Goal: Task Accomplishment & Management: Use online tool/utility

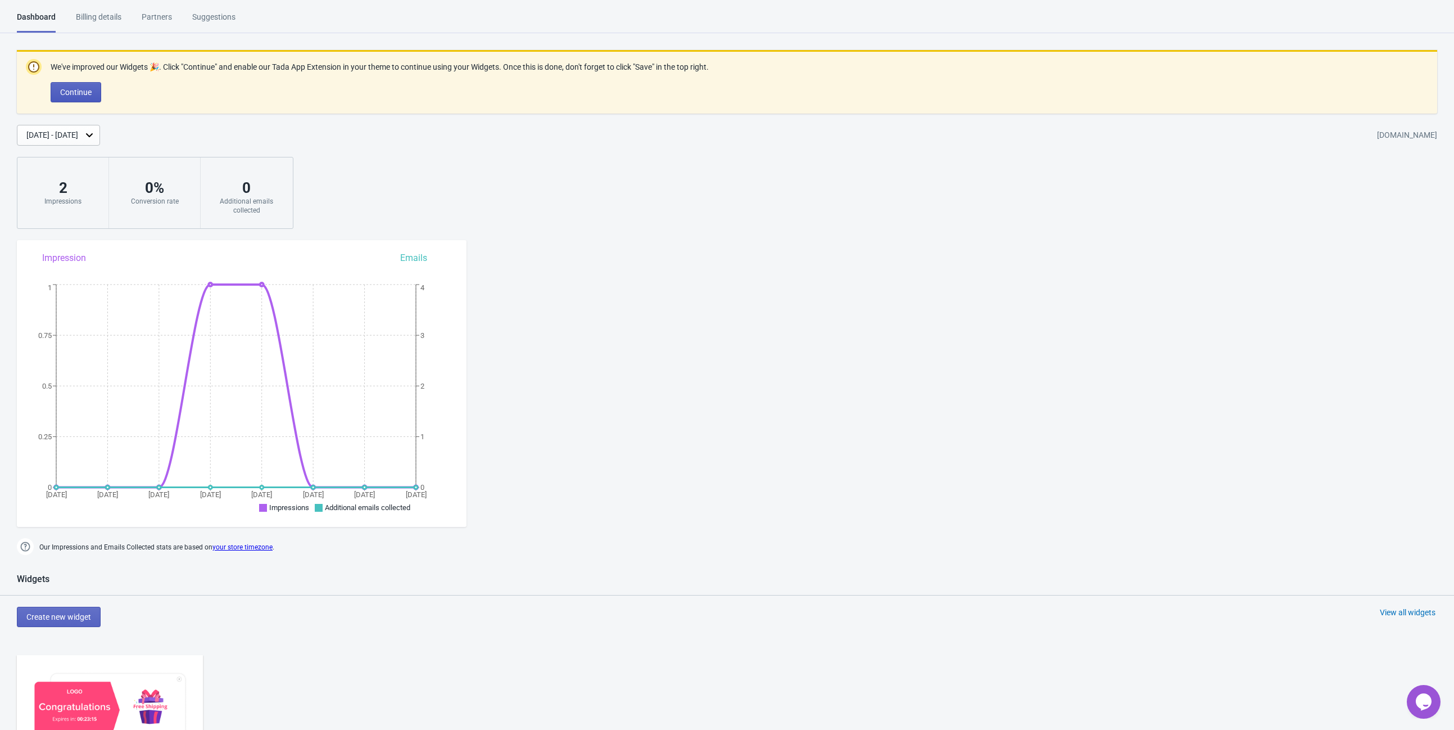
click at [83, 91] on span "Continue" at bounding box center [75, 92] width 31 height 9
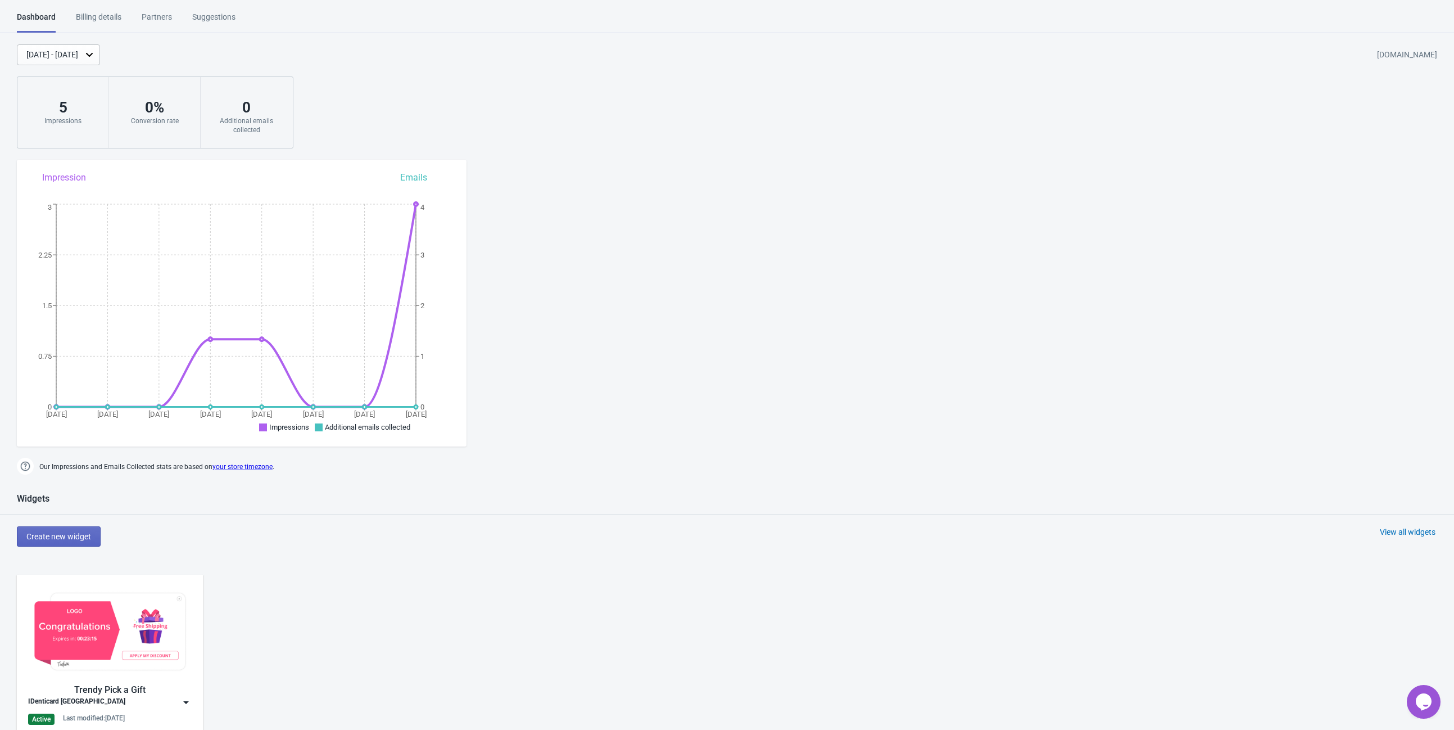
click at [100, 53] on div "[DATE] - [DATE]" at bounding box center [58, 54] width 83 height 21
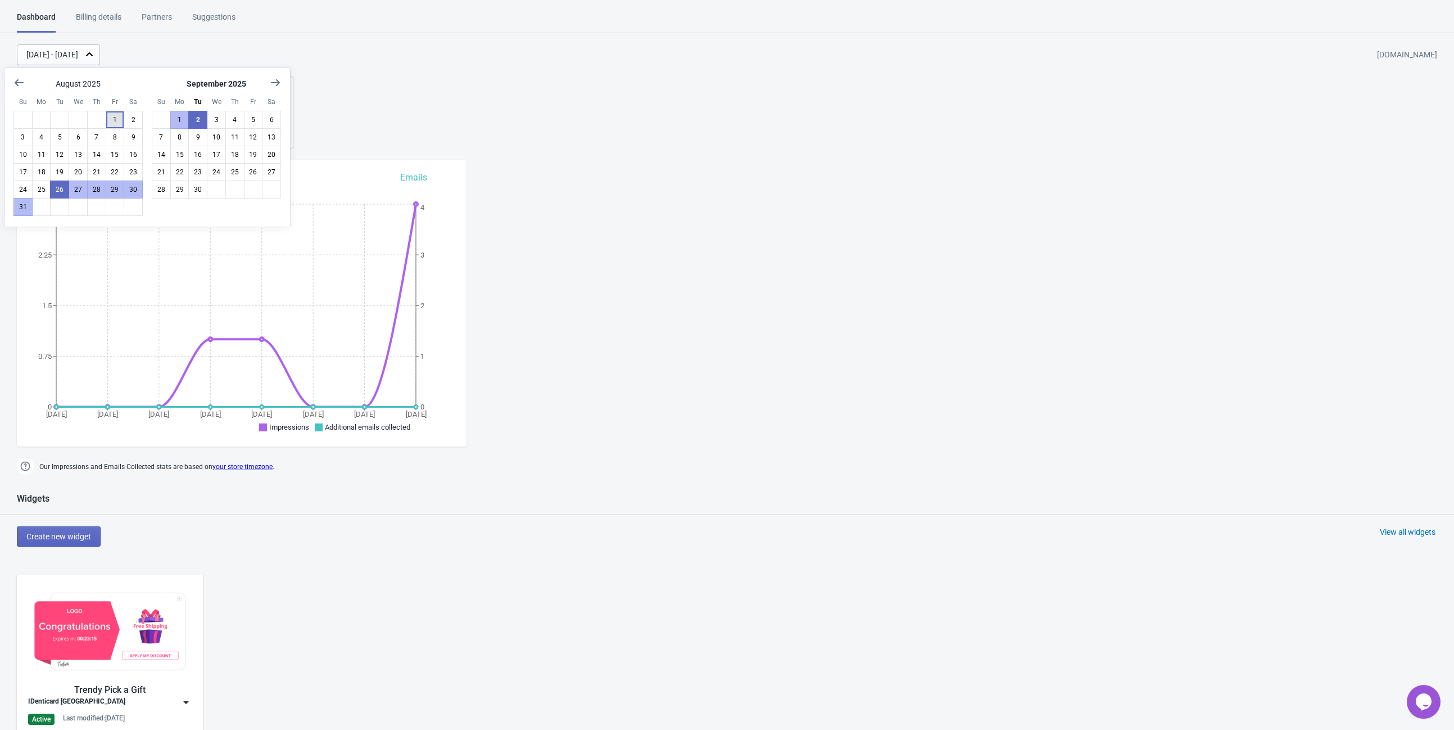
click at [117, 123] on button "1" at bounding box center [115, 120] width 19 height 18
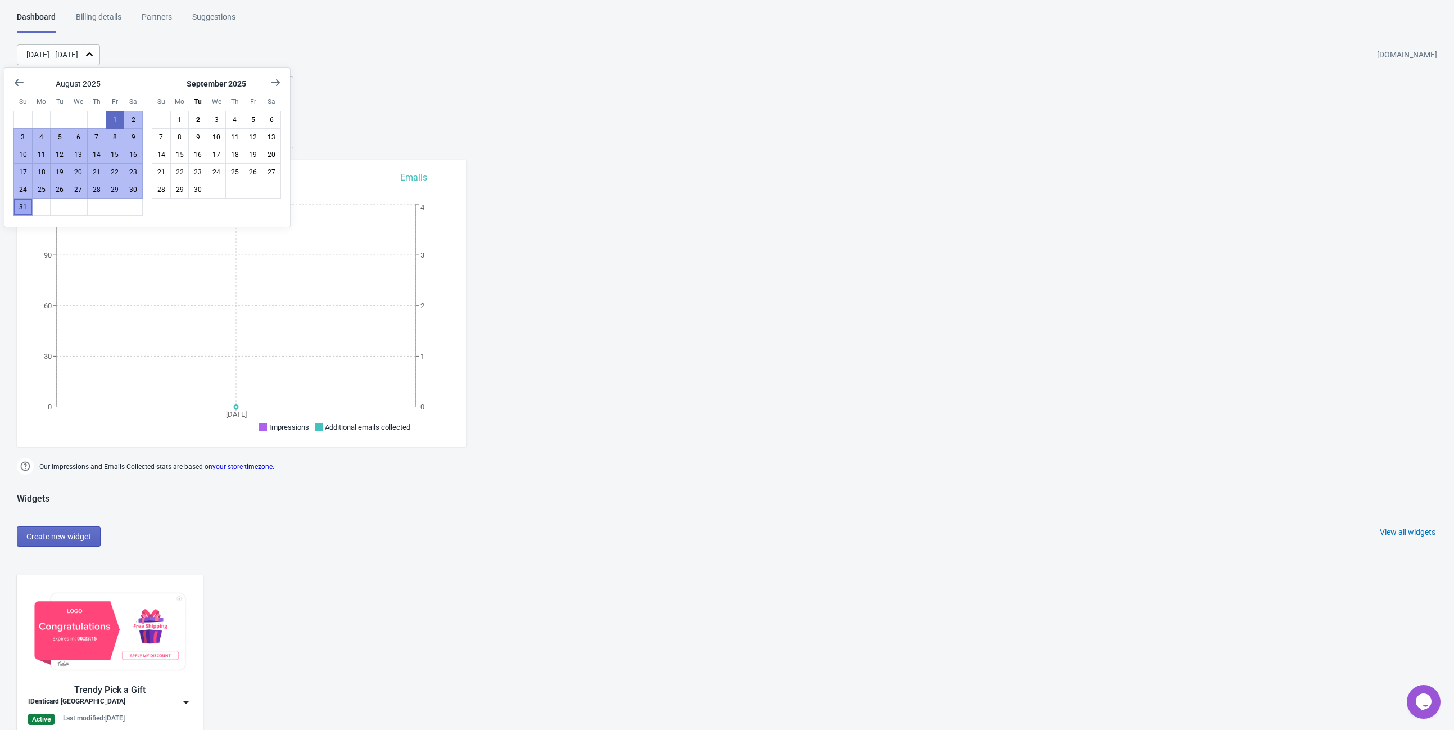
click at [23, 204] on button "31" at bounding box center [22, 207] width 19 height 18
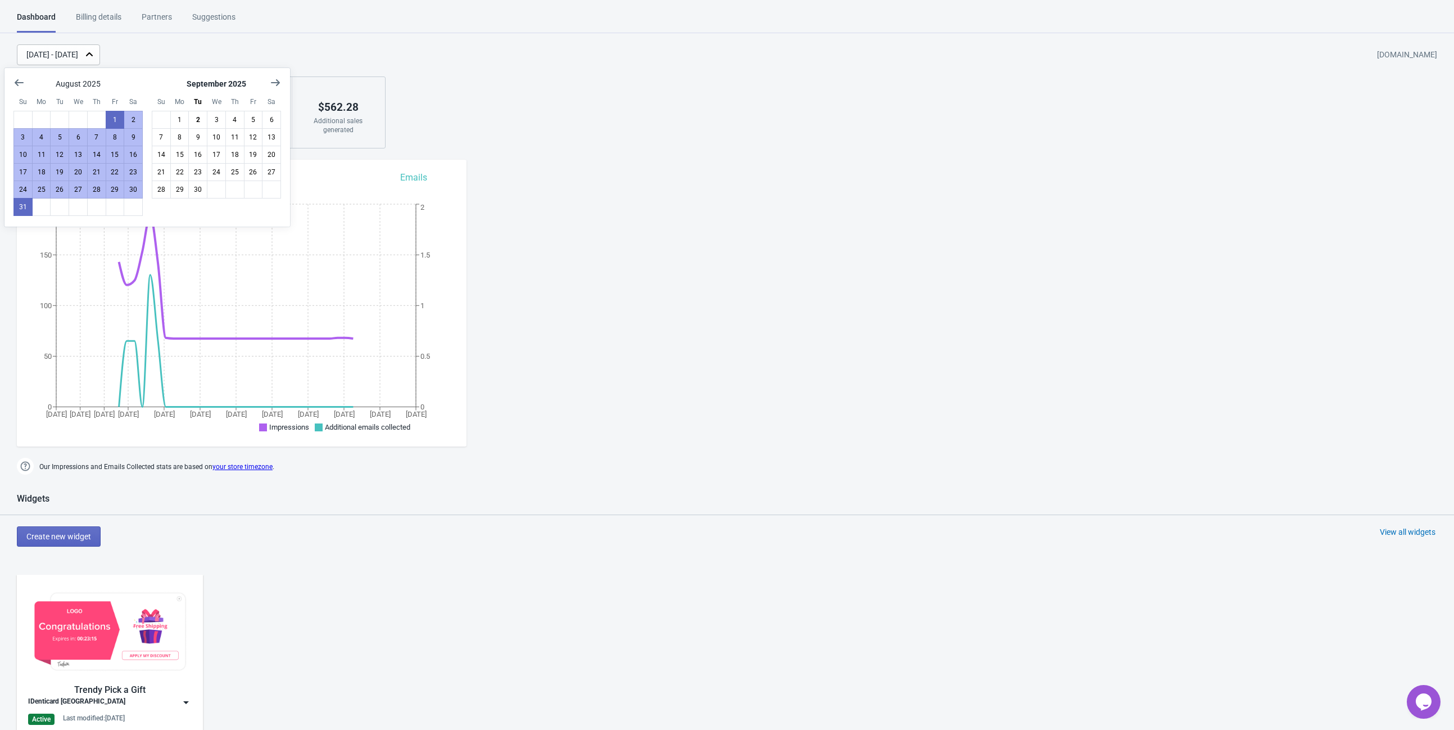
click at [576, 76] on div "[DATE] - [DATE] [DOMAIN_NAME] 721 Impressions < 1 % Conversion rate 5 Additiona…" at bounding box center [727, 96] width 1454 height 104
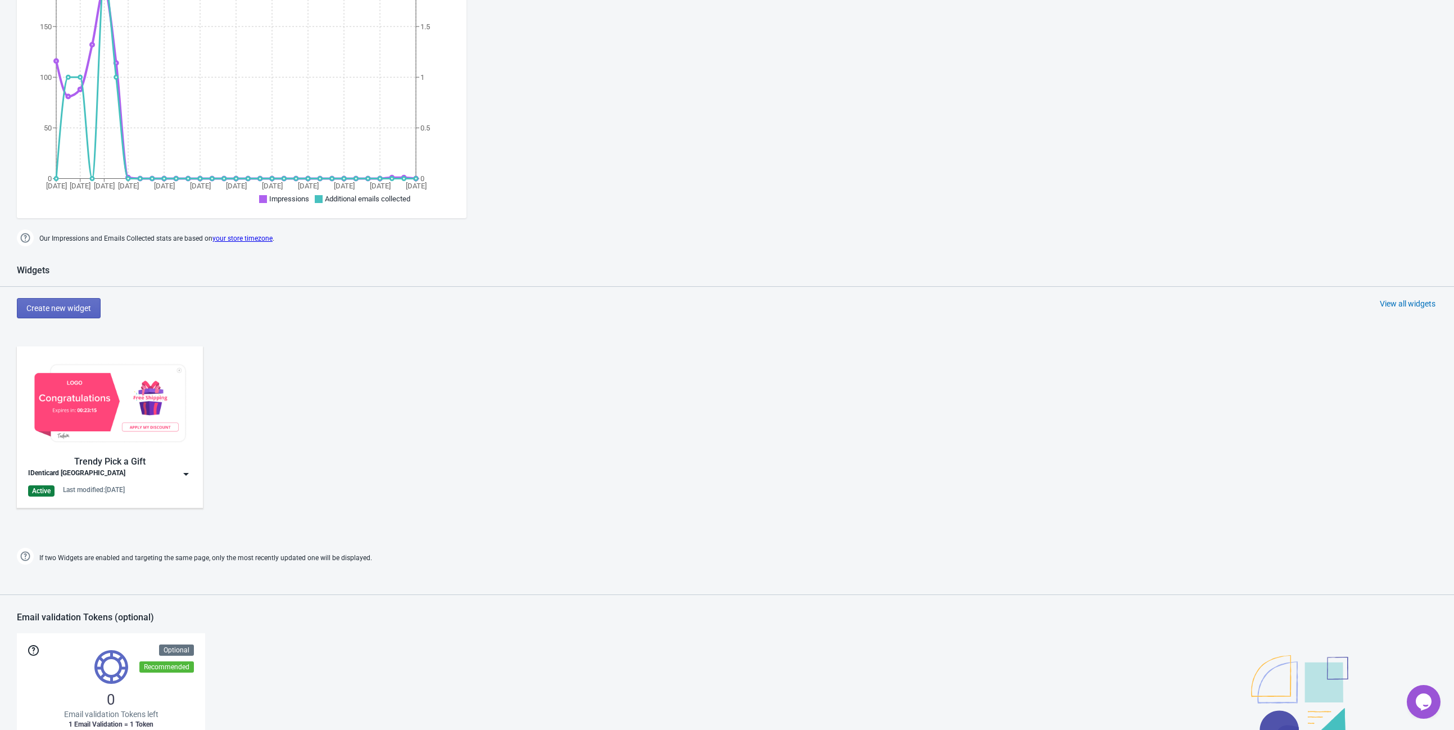
scroll to position [374, 0]
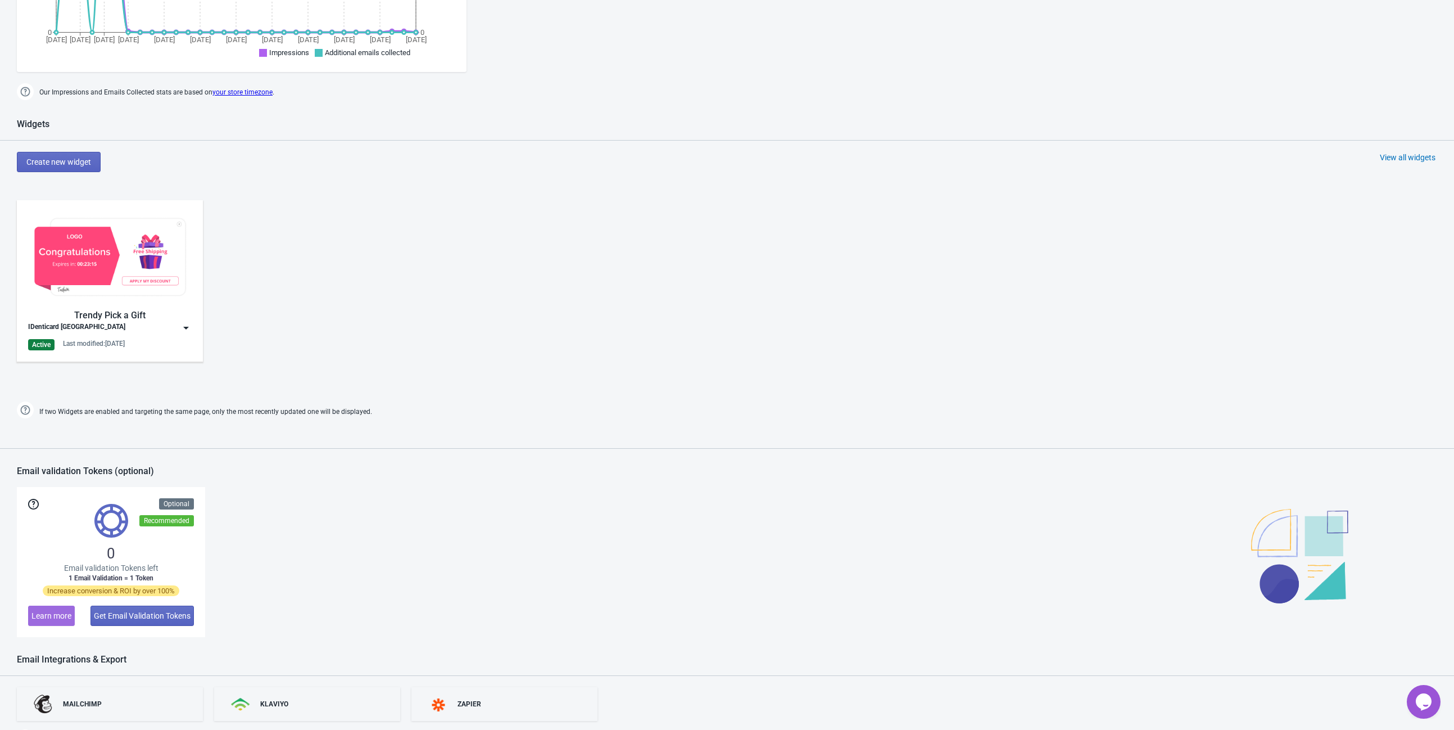
click at [109, 340] on div "Last modified: [DATE]" at bounding box center [94, 343] width 62 height 9
click at [89, 352] on div "Edit" at bounding box center [119, 352] width 125 height 12
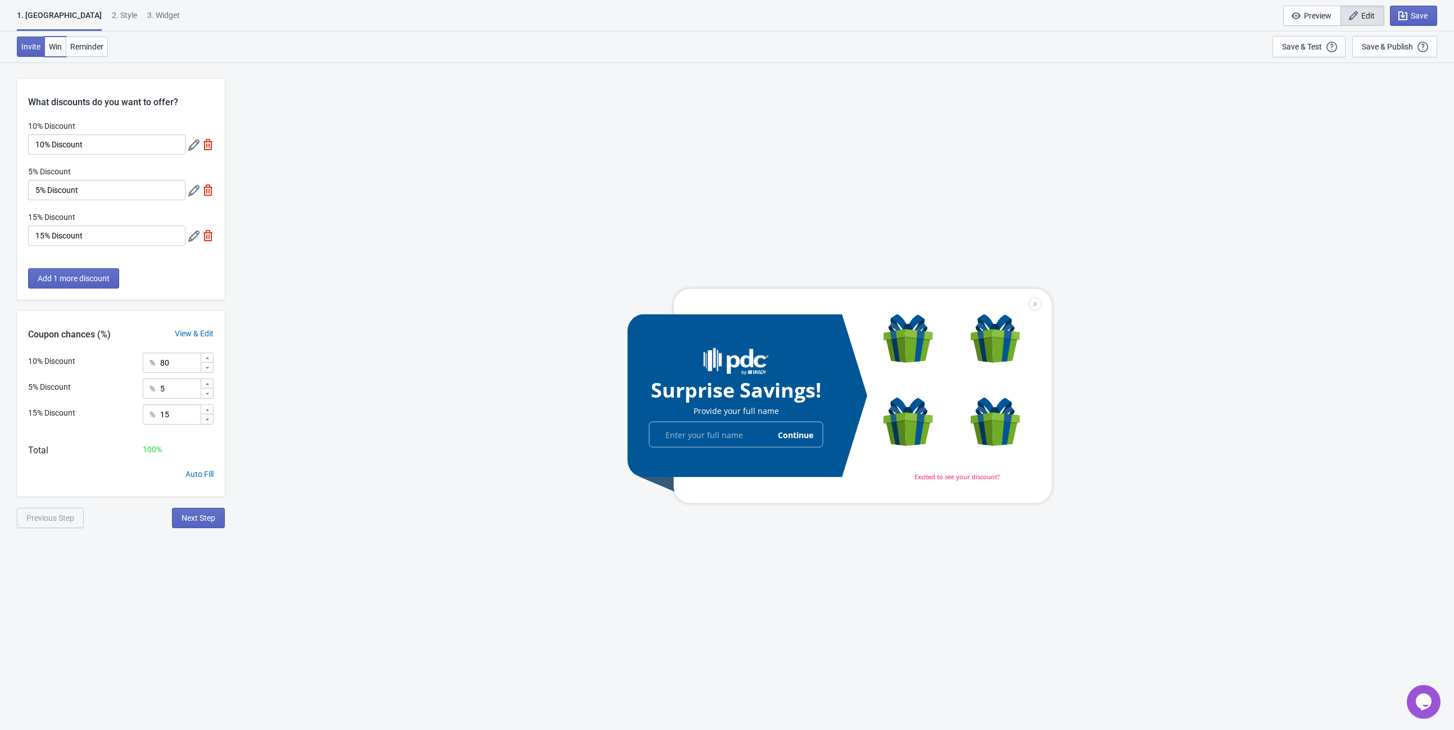
click at [49, 47] on span "Win" at bounding box center [55, 46] width 13 height 9
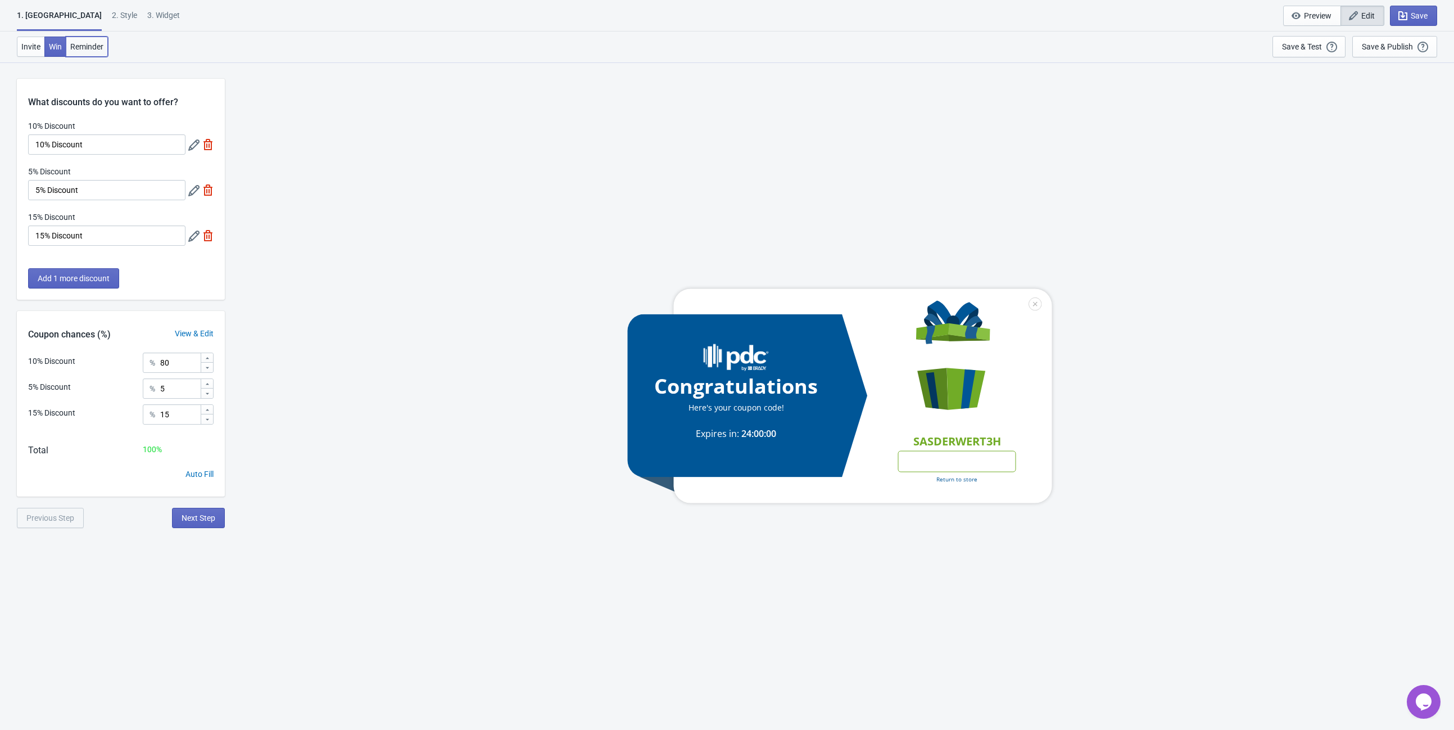
click at [87, 51] on span "Reminder" at bounding box center [86, 46] width 33 height 9
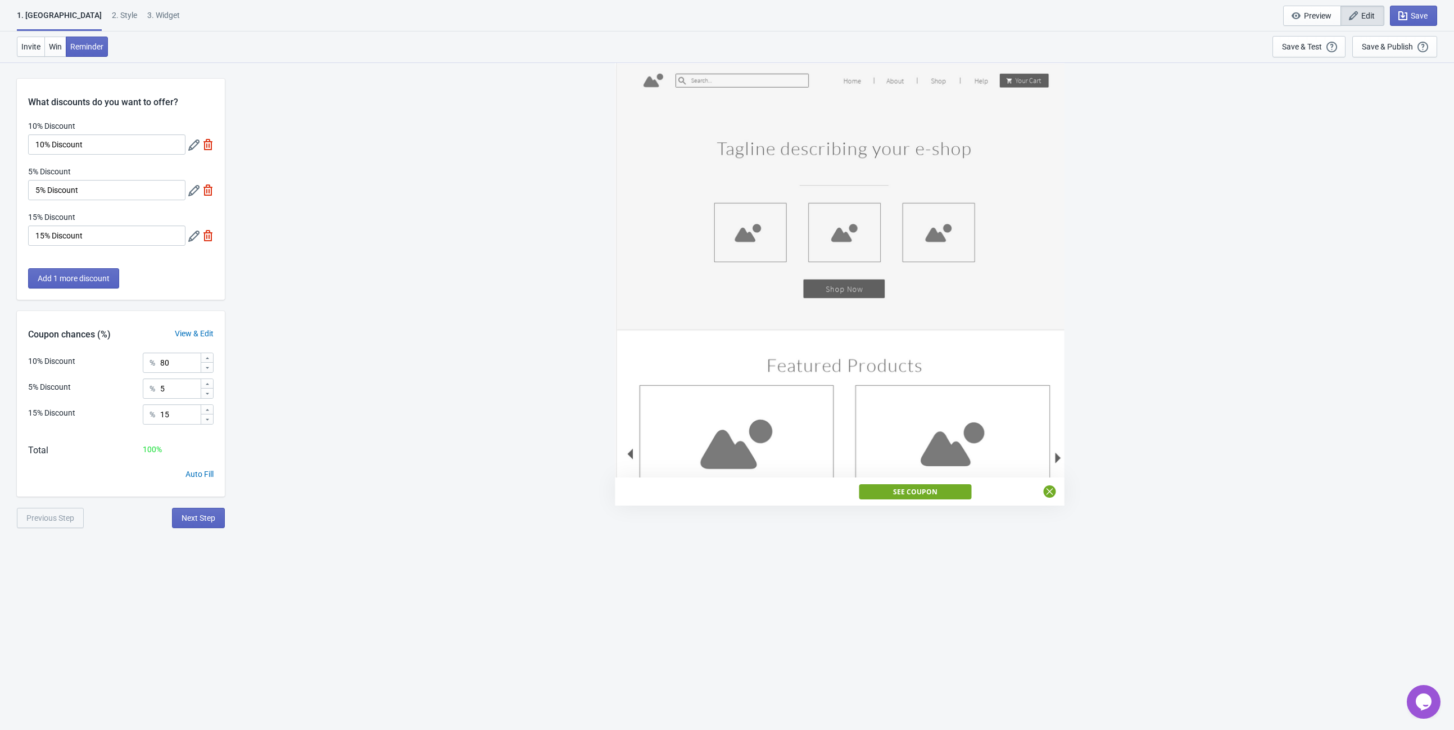
click at [112, 18] on div "2 . Style" at bounding box center [124, 20] width 25 height 20
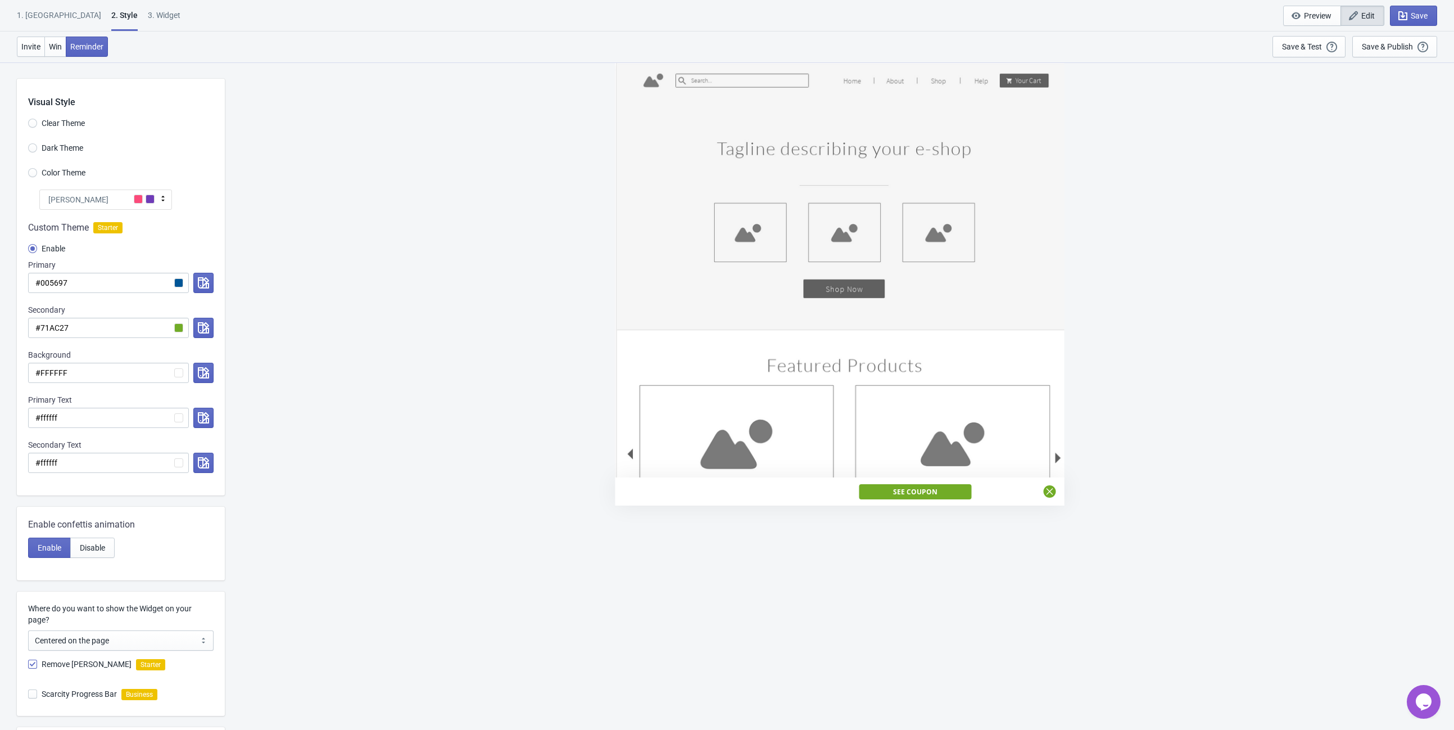
click at [148, 13] on div "3. Widget" at bounding box center [164, 20] width 33 height 20
select select "once"
select select "1"
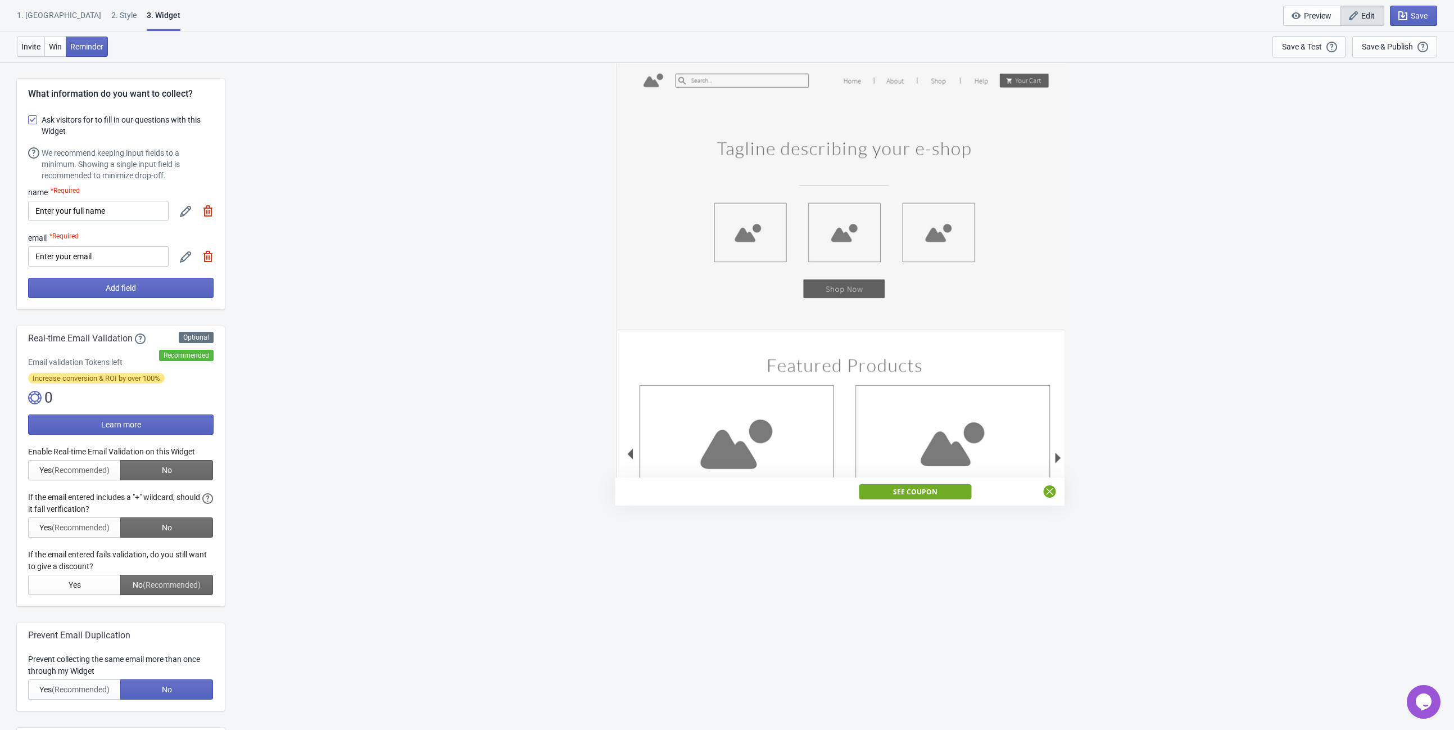
click at [34, 53] on button "Invite" at bounding box center [31, 47] width 28 height 20
